Goal: Find contact information: Find contact information

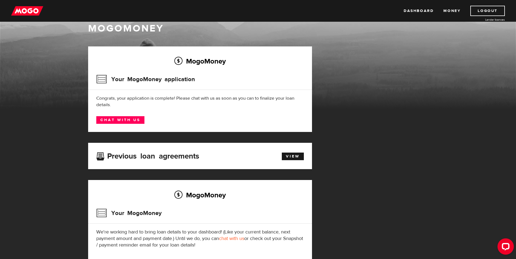
scroll to position [13, 0]
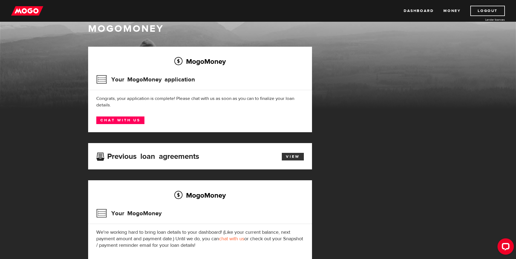
click at [296, 155] on link "View" at bounding box center [293, 157] width 22 height 8
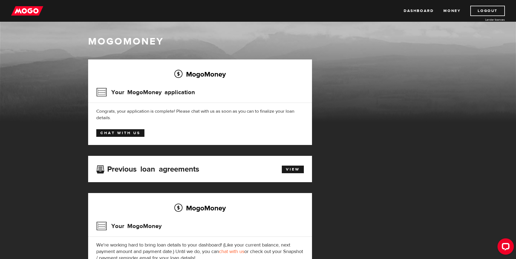
click at [119, 130] on link "Chat with us" at bounding box center [120, 133] width 48 height 8
click at [385, 214] on div "MogoMoney Your MogoMoney application Expired Your MogoMoney credit decision has…" at bounding box center [258, 182] width 348 height 245
click at [485, 10] on link "Logout" at bounding box center [487, 11] width 35 height 10
